Goal: Task Accomplishment & Management: Use online tool/utility

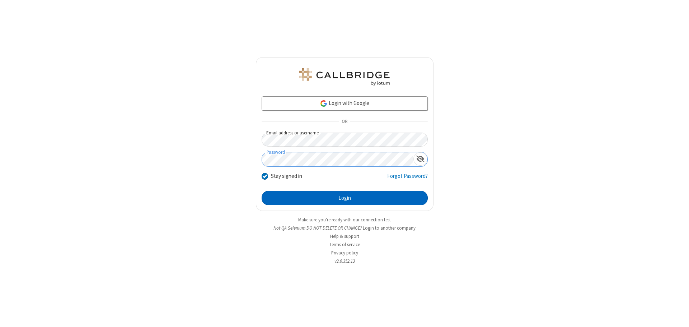
click at [344, 198] on button "Login" at bounding box center [345, 198] width 166 height 14
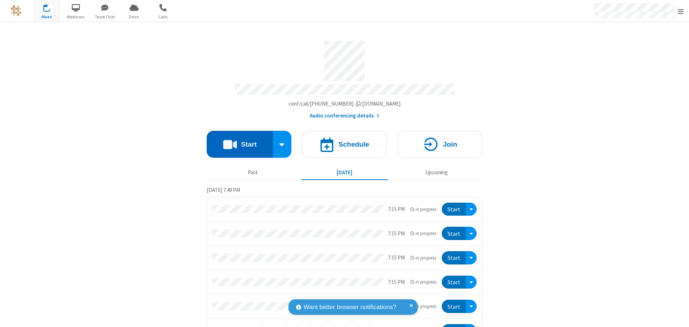
click at [237, 141] on button "Start" at bounding box center [240, 144] width 66 height 27
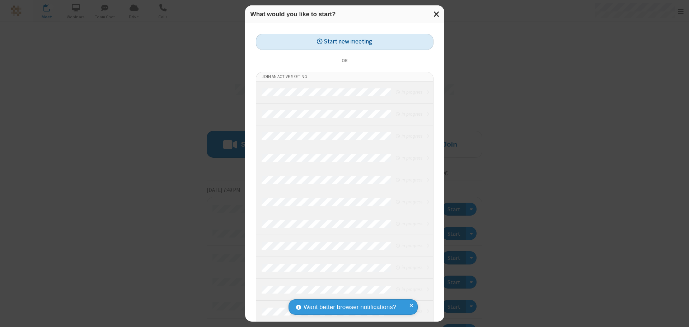
click at [344, 42] on button "Start new meeting" at bounding box center [345, 42] width 178 height 16
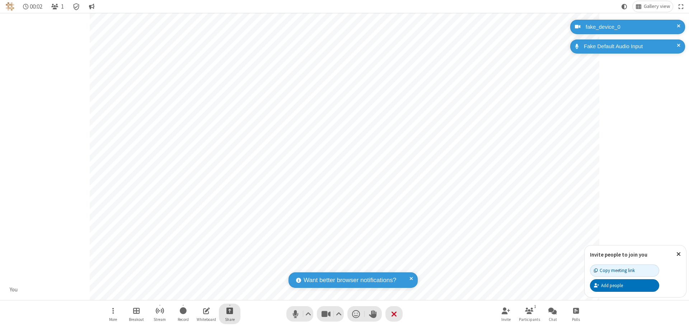
click at [230, 310] on span "Start sharing" at bounding box center [229, 310] width 7 height 9
click at [229, 266] on span "Share additional camera" at bounding box center [233, 268] width 53 height 6
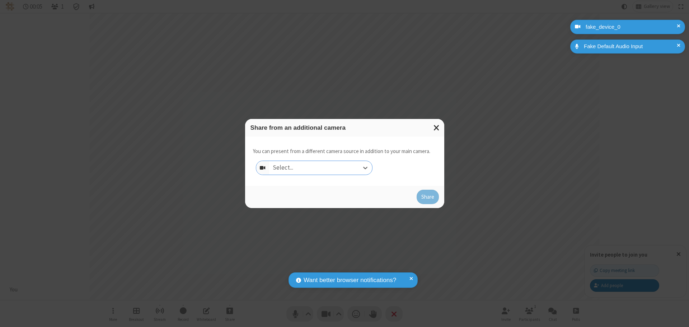
click at [320, 168] on div "Select..." at bounding box center [320, 168] width 103 height 14
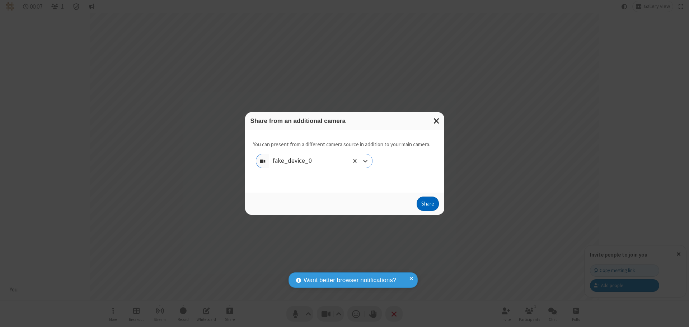
click at [427, 205] on button "Share" at bounding box center [428, 203] width 22 height 14
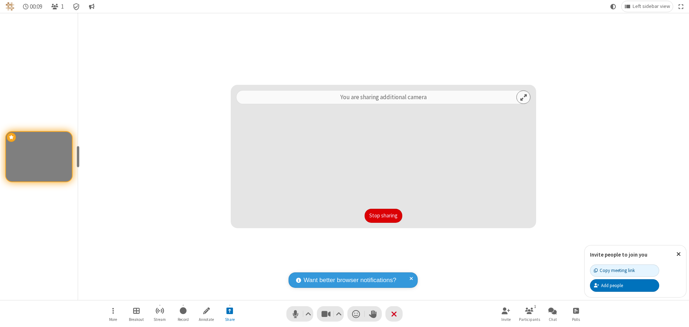
click at [383, 215] on button "Stop sharing" at bounding box center [384, 215] width 38 height 14
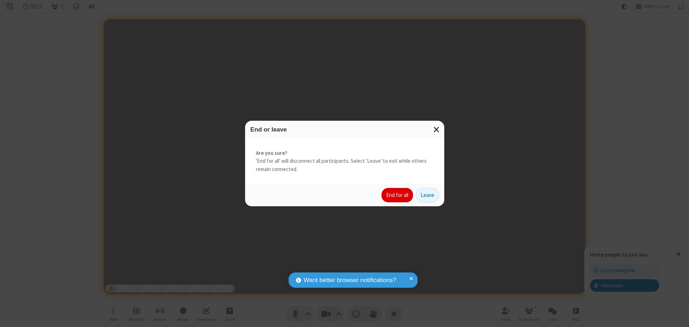
click at [398, 195] on button "End for all" at bounding box center [397, 195] width 32 height 14
